Goal: Information Seeking & Learning: Learn about a topic

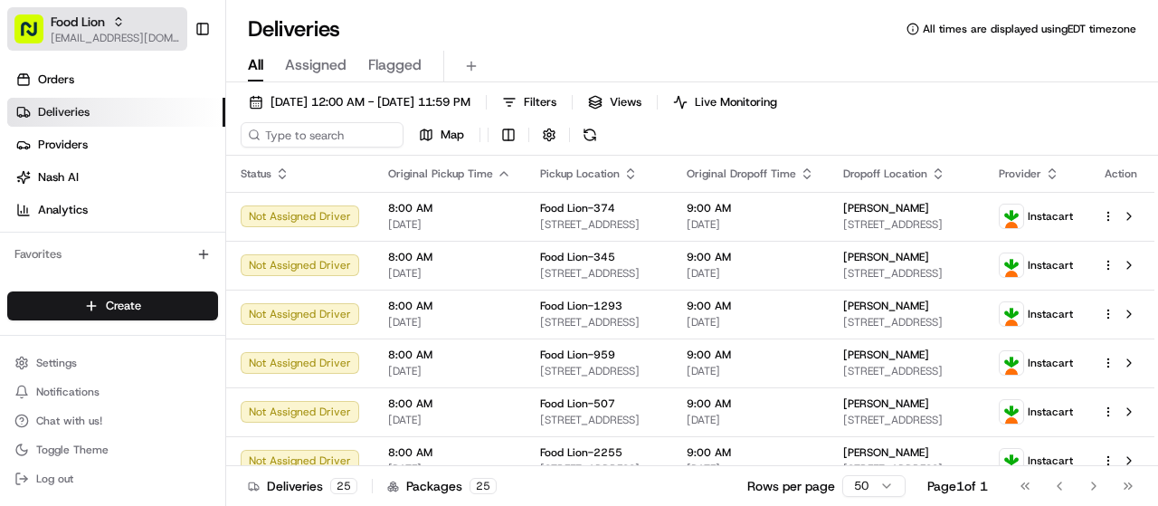
click at [111, 30] on div "Food Lion" at bounding box center [115, 22] width 129 height 18
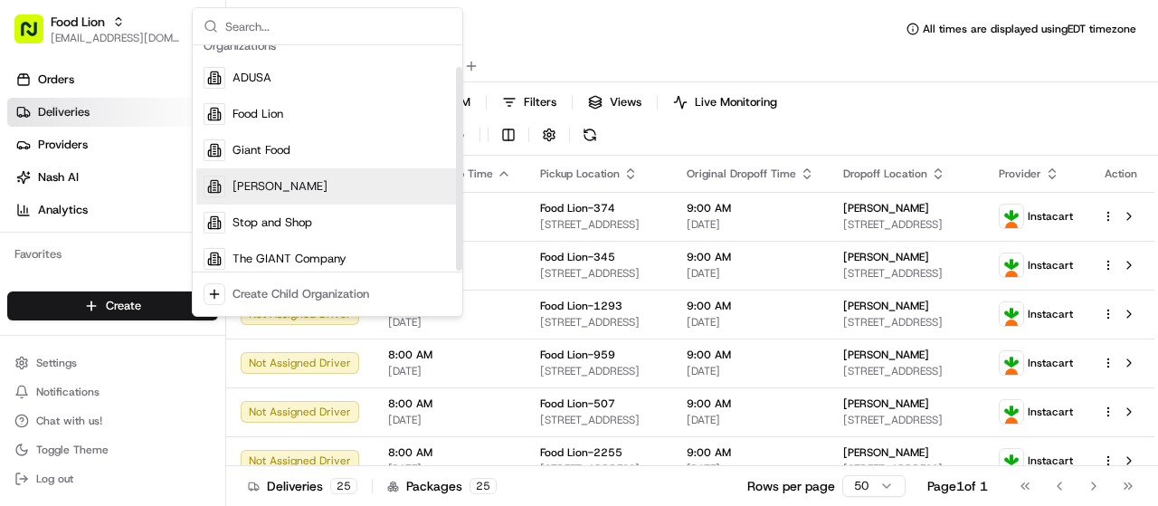
scroll to position [25, 0]
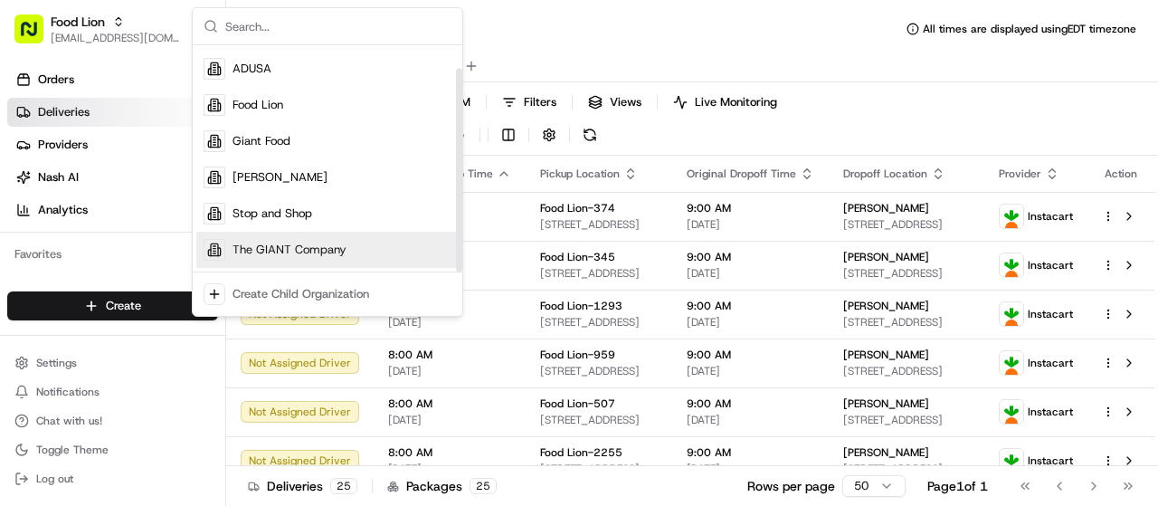
click at [263, 240] on div "The GIANT Company" at bounding box center [327, 250] width 262 height 36
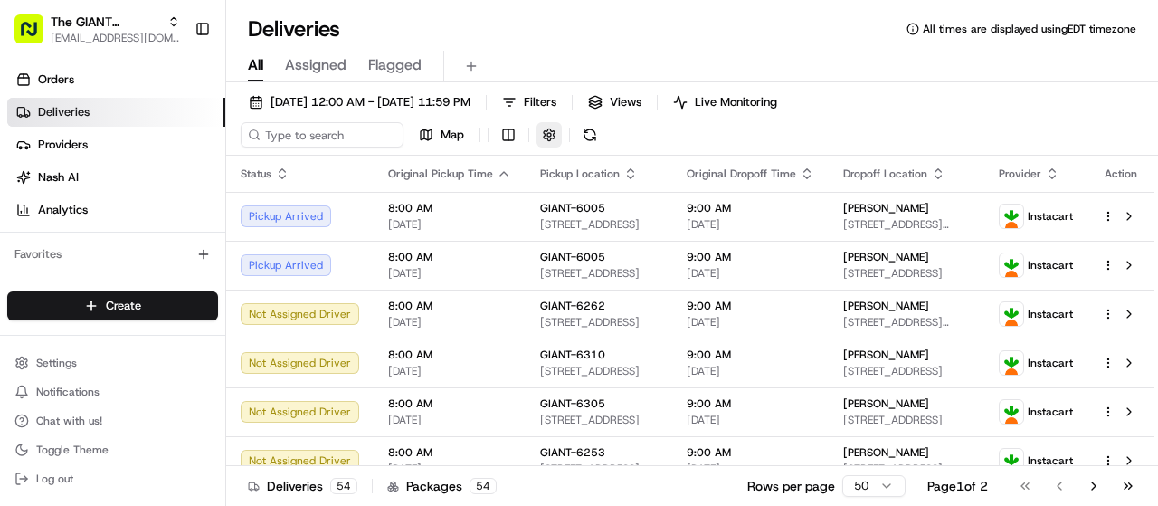
click at [546, 137] on button "button" at bounding box center [548, 134] width 25 height 25
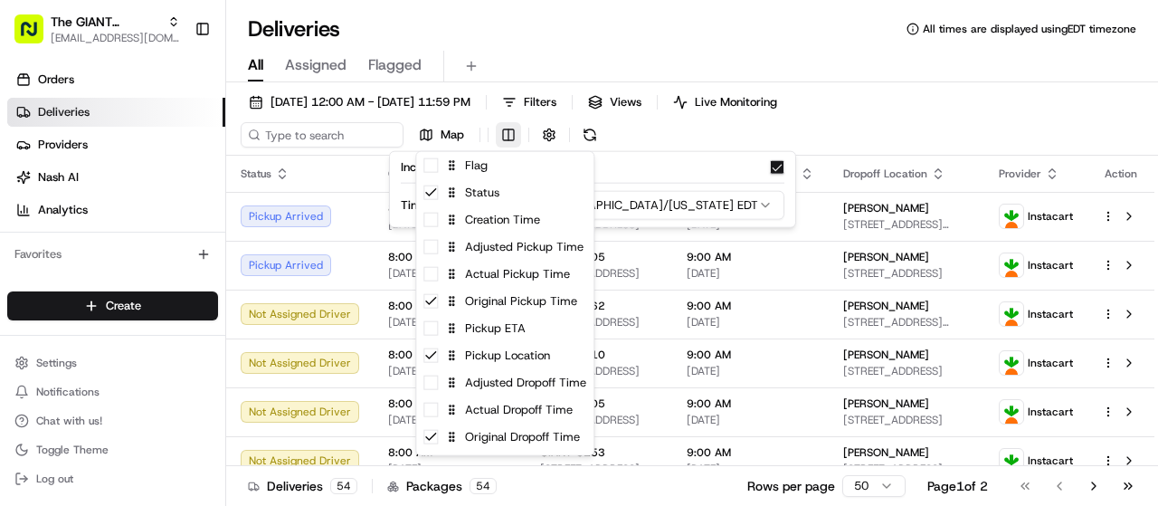
click at [517, 134] on html "The GIANT Company [EMAIL_ADDRESS][DOMAIN_NAME] Toggle Sidebar Orders Deliveries…" at bounding box center [579, 253] width 1158 height 506
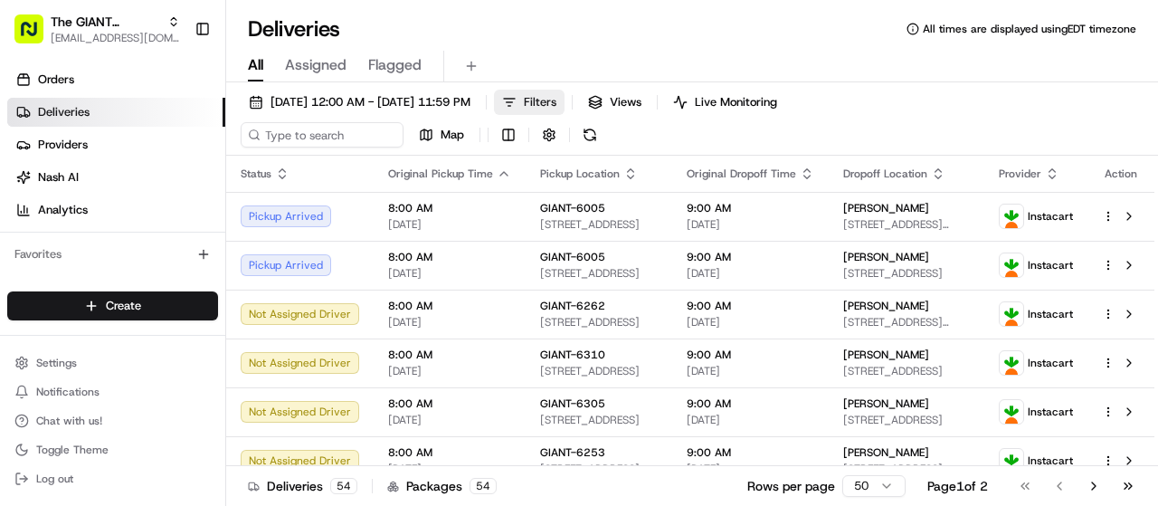
click at [577, 108] on html "The GIANT Company [EMAIL_ADDRESS][DOMAIN_NAME] Toggle Sidebar Orders Deliveries…" at bounding box center [579, 253] width 1158 height 506
click at [564, 109] on button "Filters" at bounding box center [529, 102] width 71 height 25
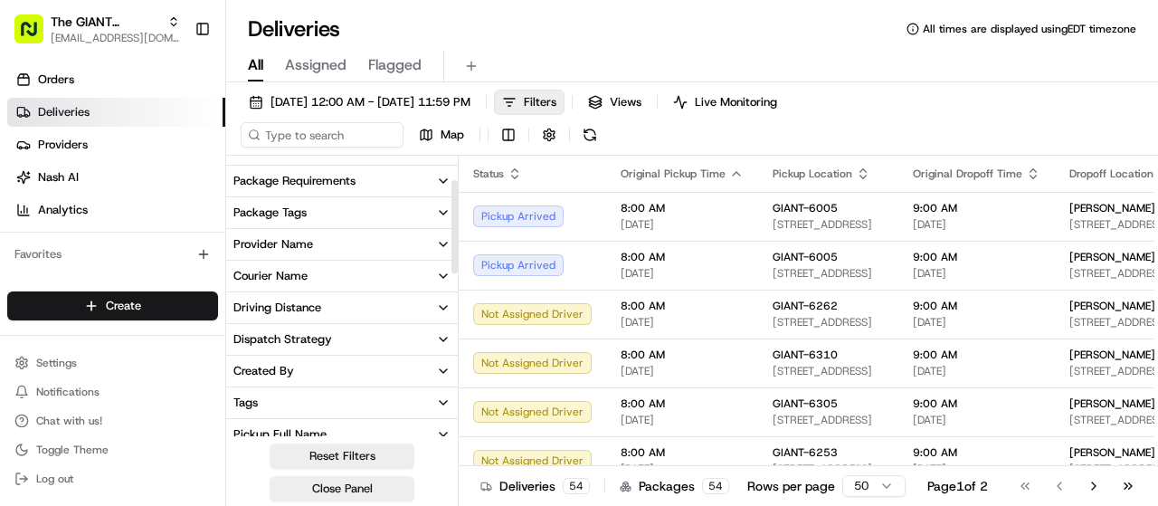
scroll to position [181, 0]
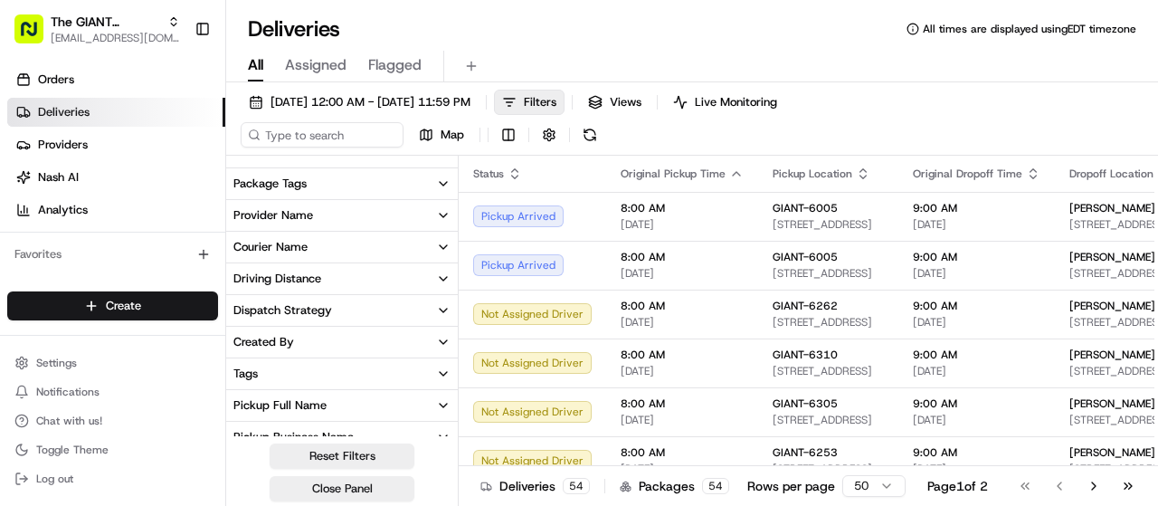
click at [320, 223] on button "Provider Name" at bounding box center [342, 215] width 232 height 31
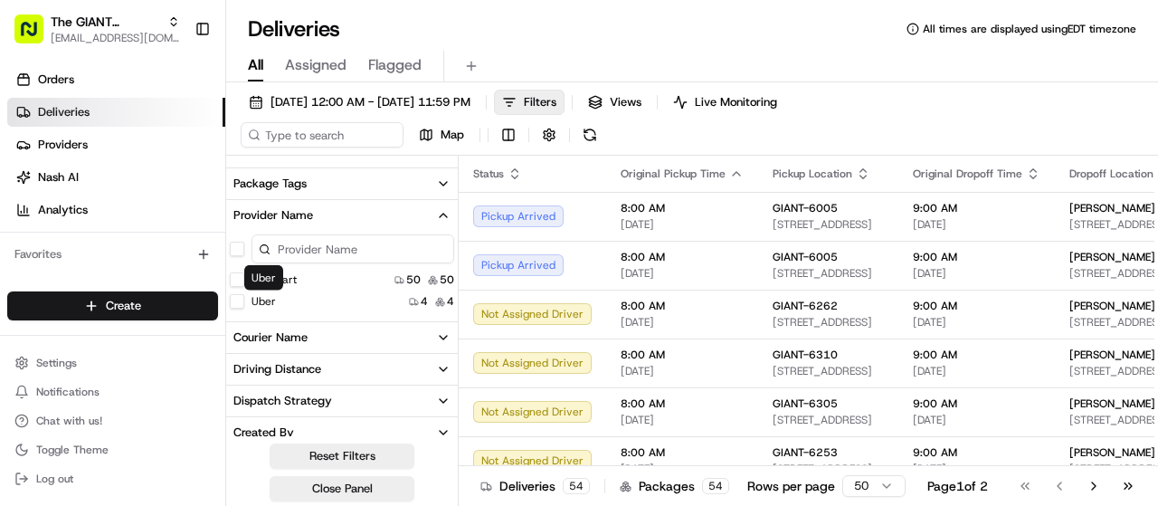
click at [266, 298] on label "Uber" at bounding box center [263, 301] width 24 height 14
click at [244, 298] on button "Uber" at bounding box center [237, 301] width 14 height 14
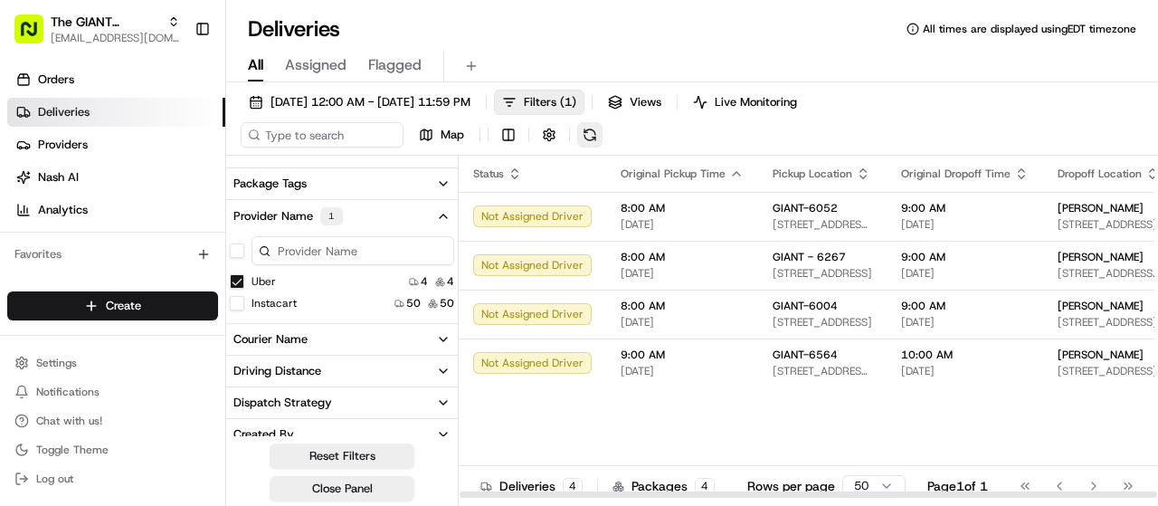
click at [583, 137] on button at bounding box center [589, 134] width 25 height 25
